Goal: Transaction & Acquisition: Subscribe to service/newsletter

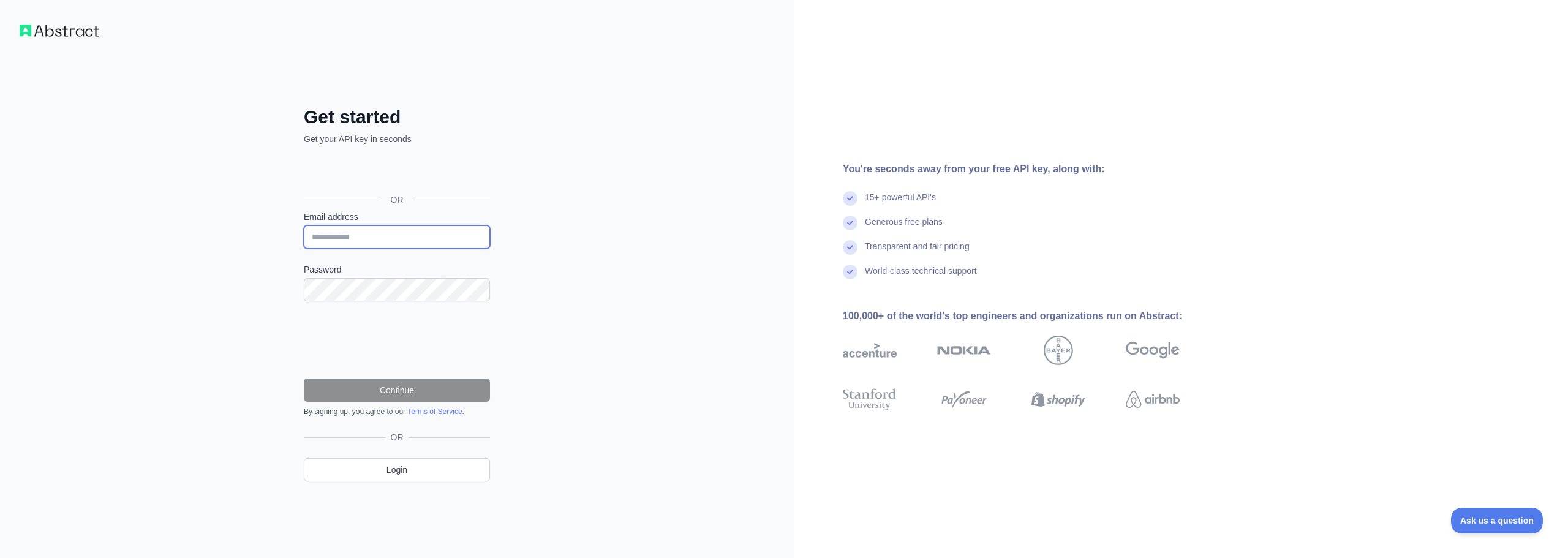
click at [369, 230] on input "Email address" at bounding box center [397, 237] width 186 height 23
type input "**********"
click at [415, 390] on button "Continue" at bounding box center [397, 390] width 186 height 23
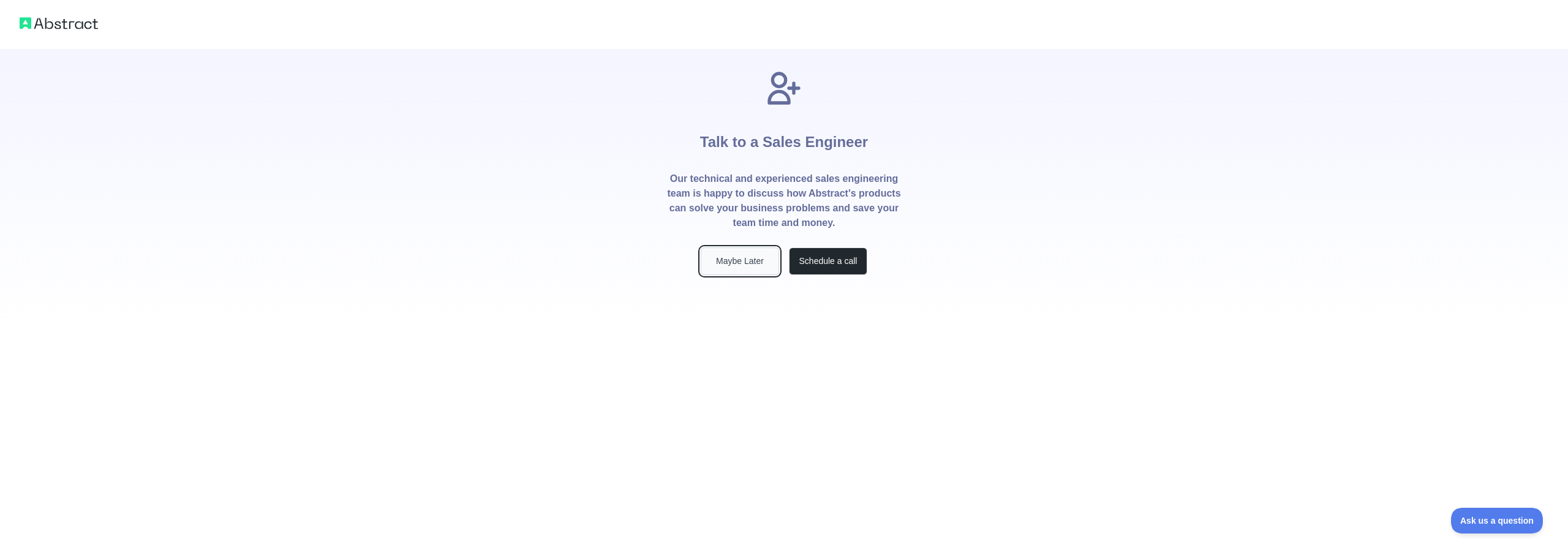
click at [737, 254] on button "Maybe Later" at bounding box center [739, 261] width 78 height 27
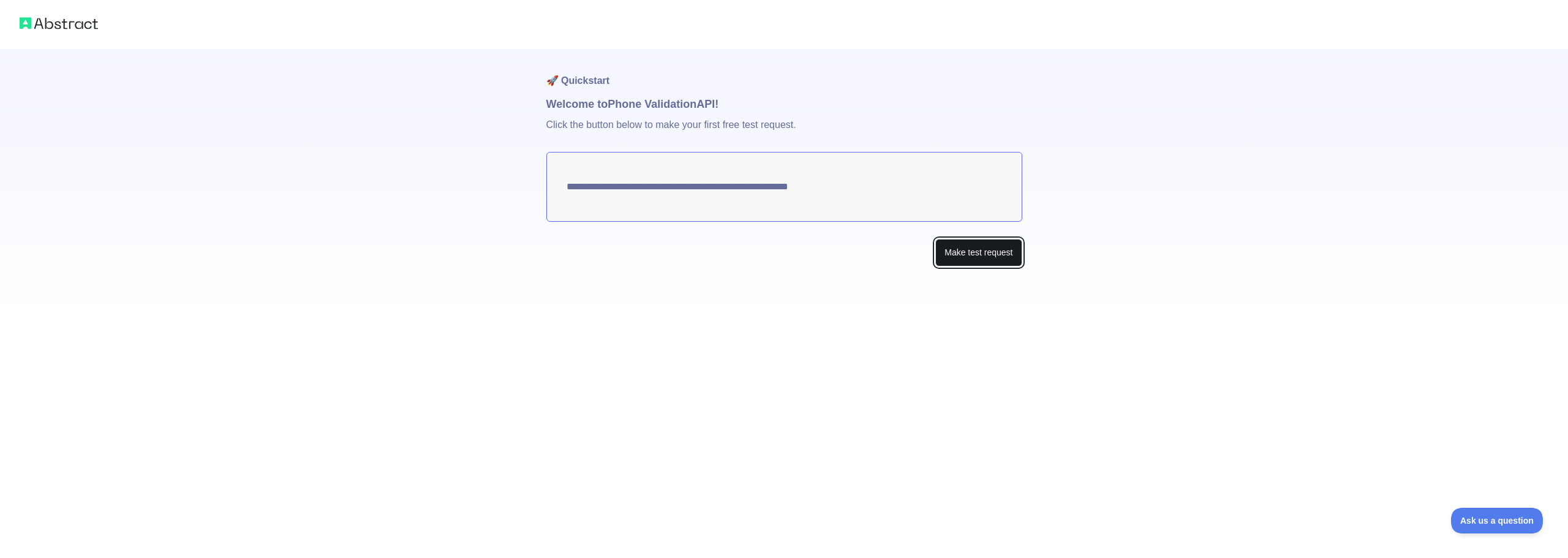
click at [954, 255] on button "Make test request" at bounding box center [978, 252] width 86 height 27
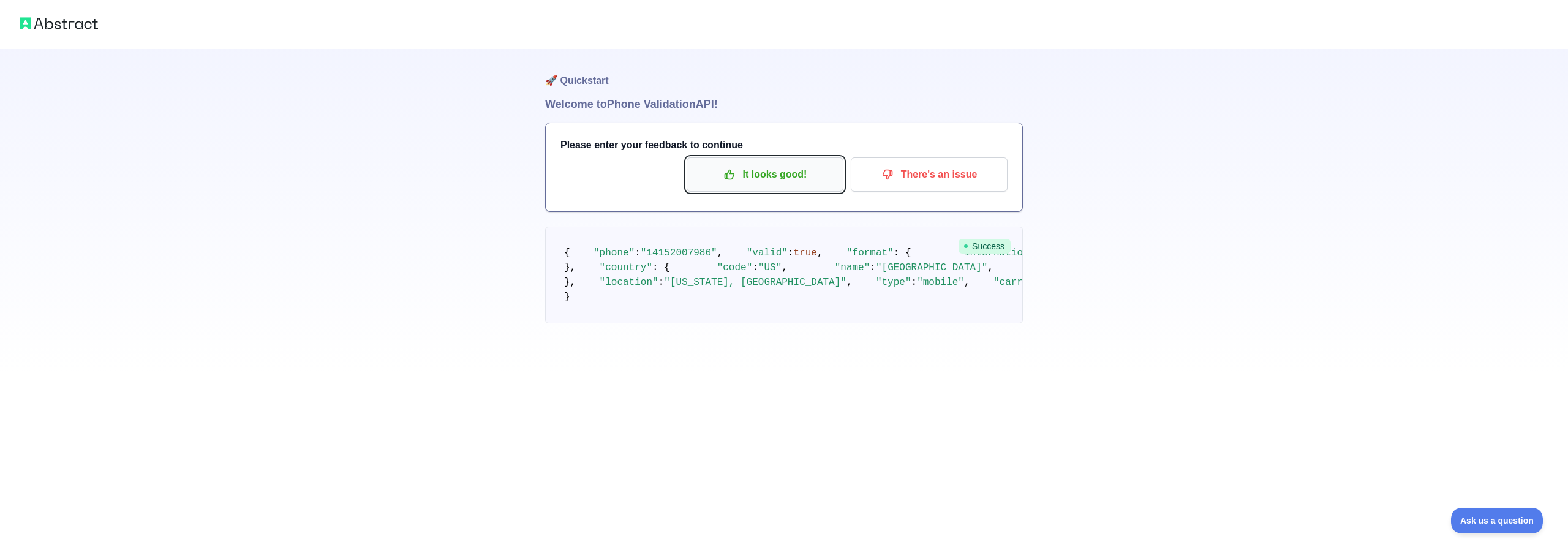
click at [792, 174] on p "It looks good!" at bounding box center [765, 174] width 139 height 21
